Goal: Task Accomplishment & Management: Manage account settings

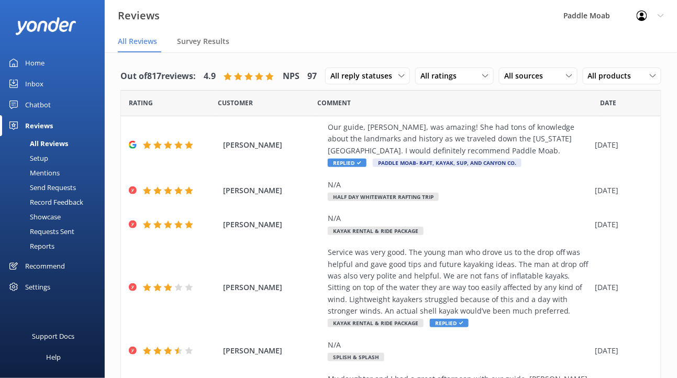
click at [663, 14] on icon at bounding box center [661, 16] width 6 height 6
click at [615, 73] on link "Logout" at bounding box center [625, 71] width 105 height 26
